Goal: Task Accomplishment & Management: Manage account settings

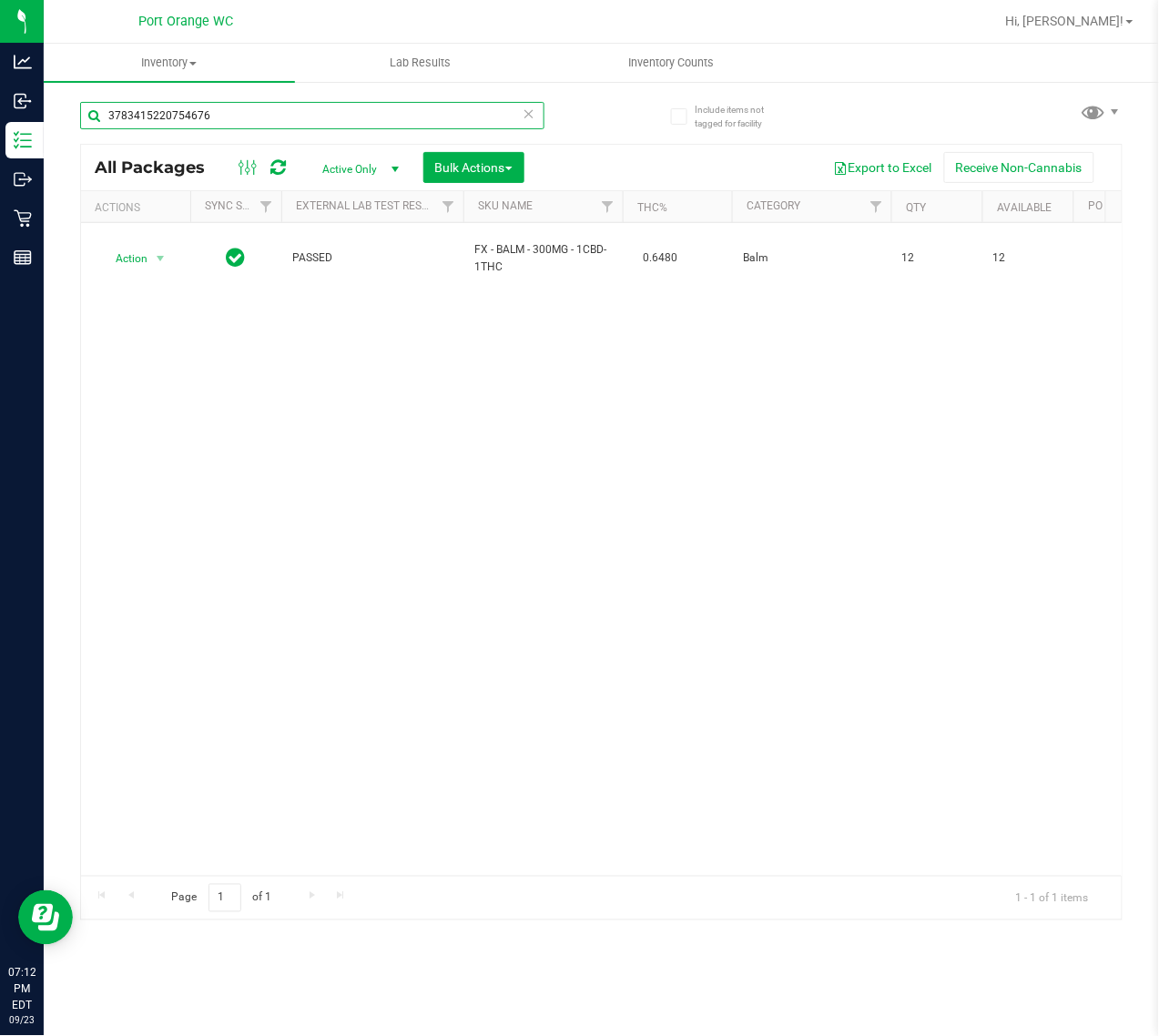
click at [243, 105] on input "3783415220754676" at bounding box center [312, 116] width 465 height 27
click at [243, 105] on input "3783415220754676" at bounding box center [312, 116] width 465 height 27
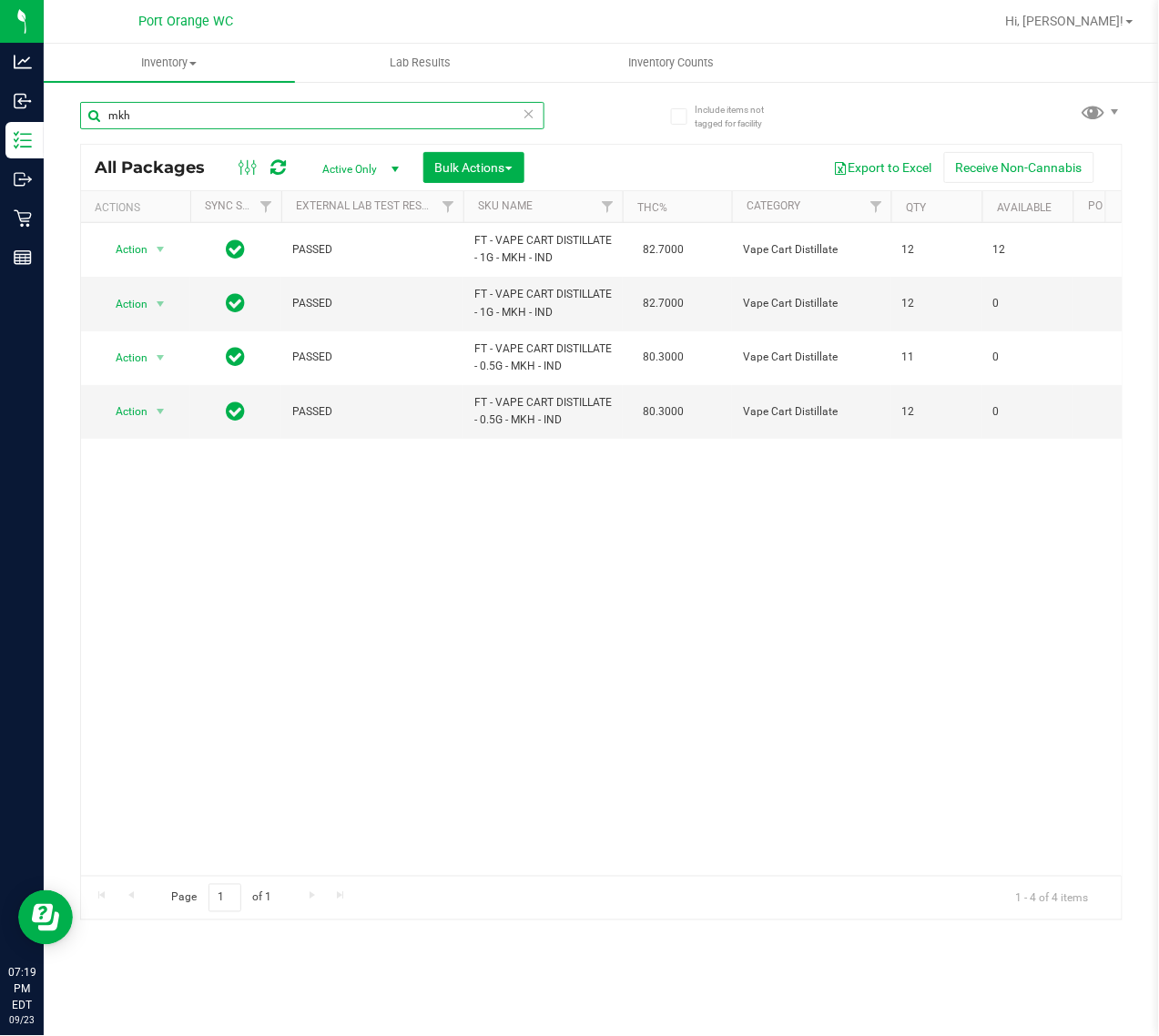
type input "mkh"
click at [1094, 27] on span "Hi, [PERSON_NAME]!" at bounding box center [1066, 20] width 119 height 15
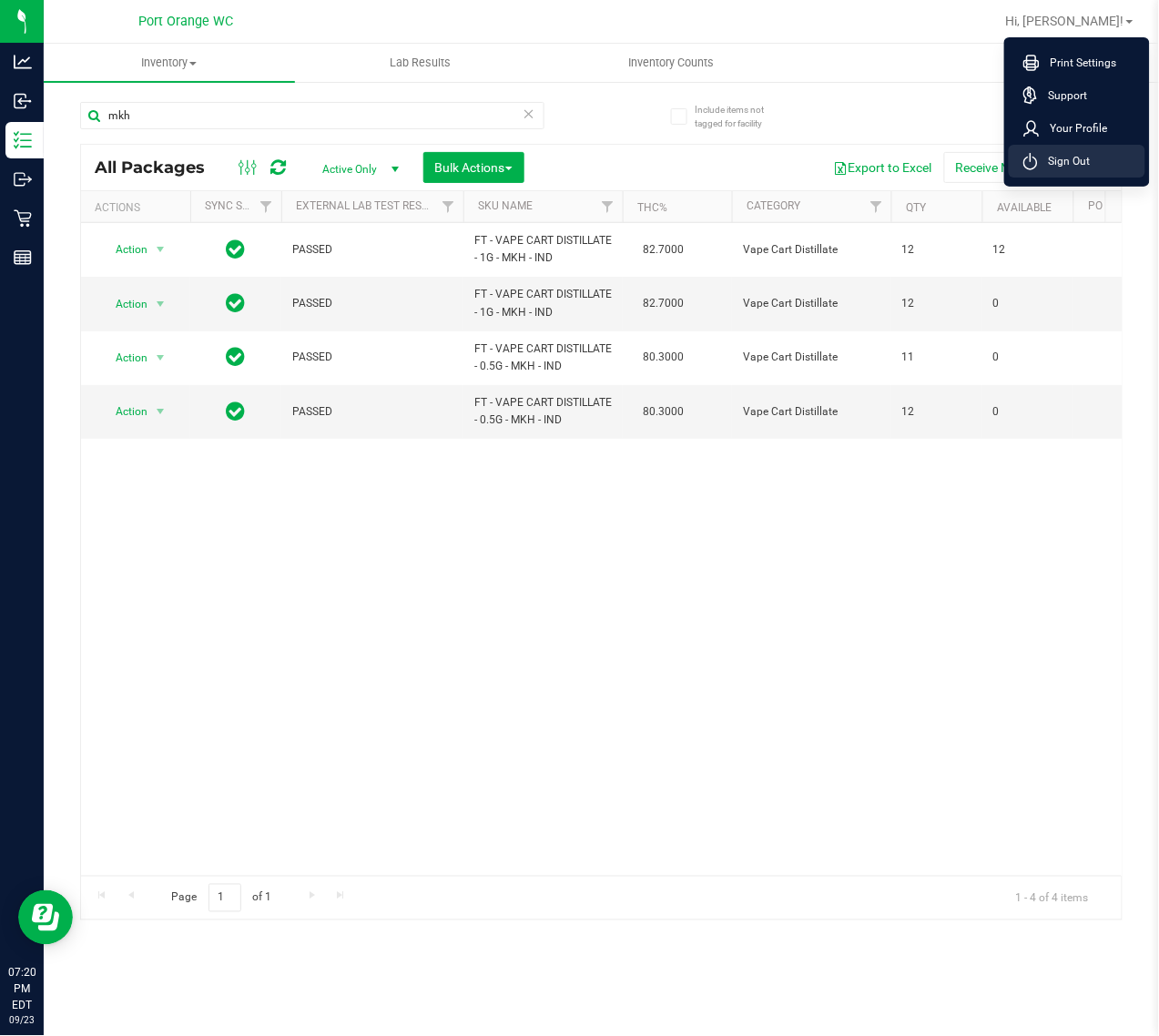
click at [1090, 157] on span "Sign Out" at bounding box center [1065, 161] width 53 height 18
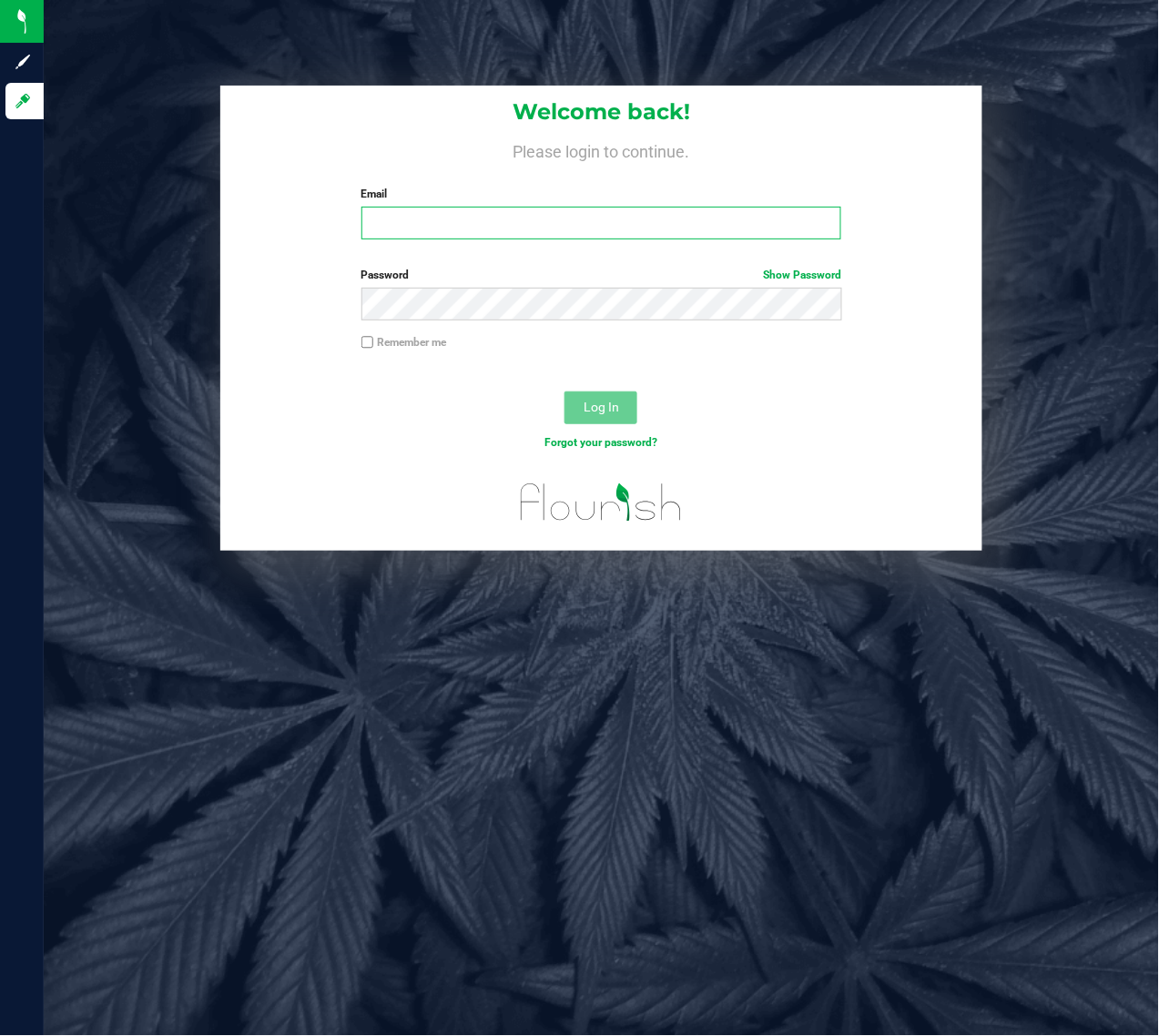
click at [649, 232] on input "Email" at bounding box center [602, 223] width 481 height 33
type input "[EMAIL_ADDRESS][DOMAIN_NAME]"
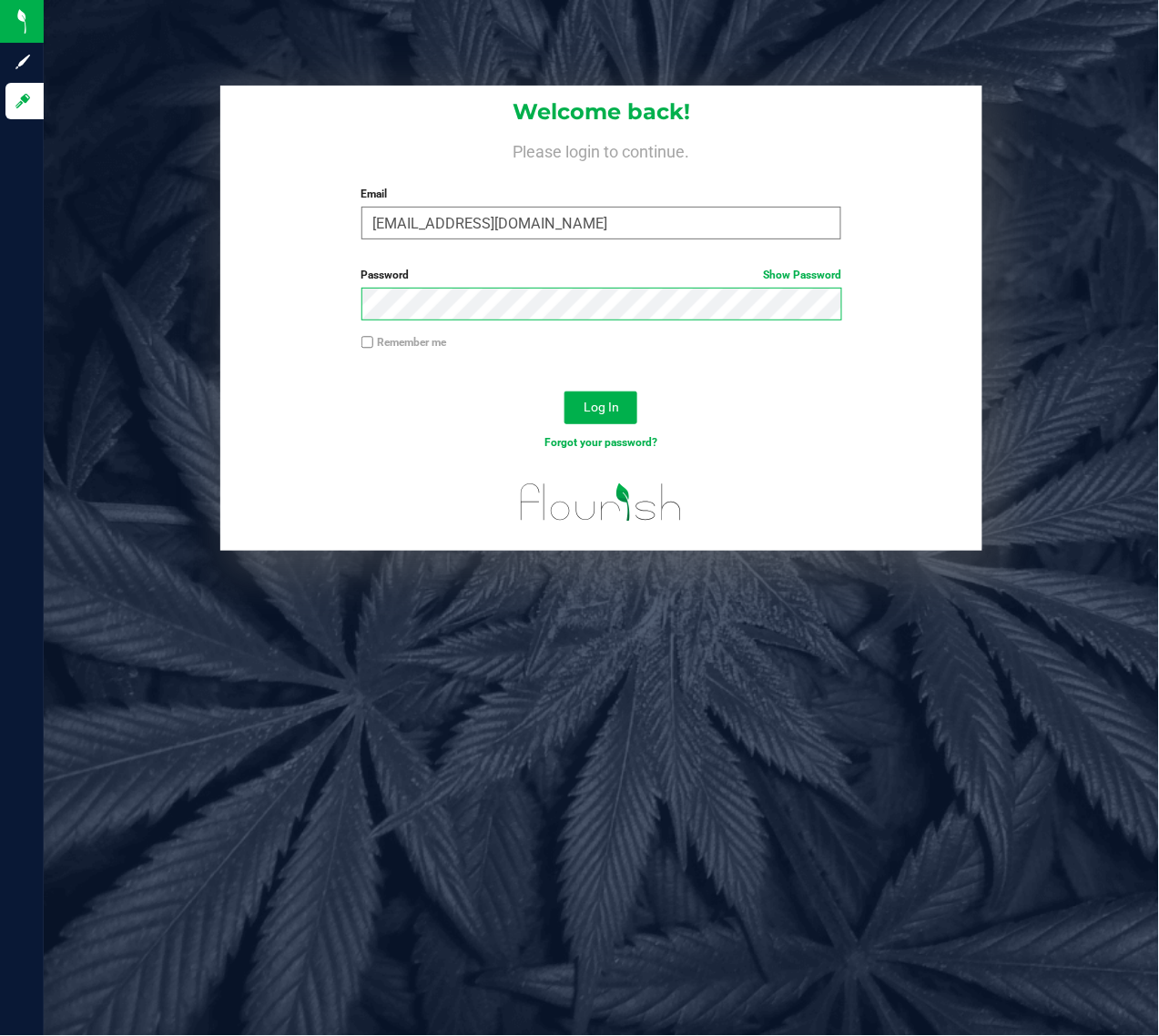
click at [565, 391] on button "Log In" at bounding box center [601, 408] width 73 height 33
